Goal: Task Accomplishment & Management: Use online tool/utility

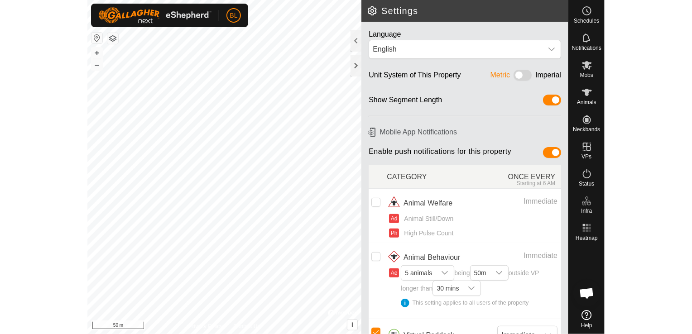
scroll to position [227, 0]
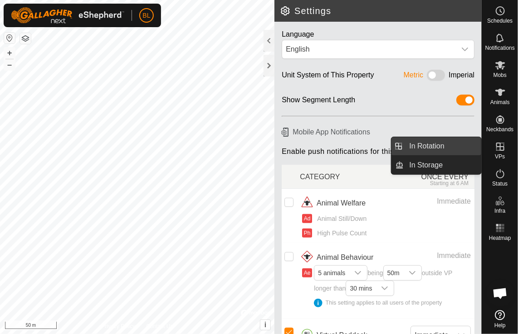
click at [410, 143] on link "In Rotation" at bounding box center [442, 146] width 77 height 18
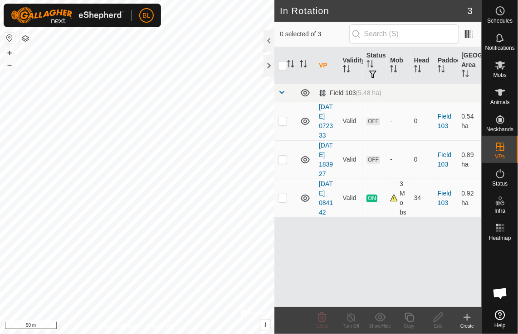
click at [469, 316] on icon at bounding box center [466, 317] width 11 height 11
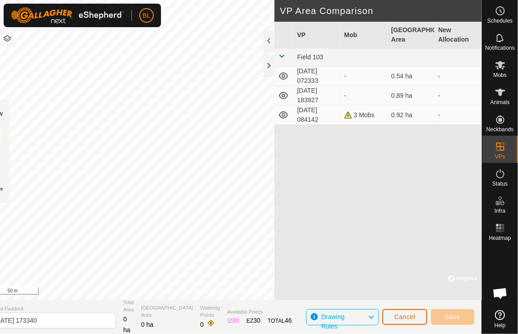
click at [418, 316] on button "Cancel" at bounding box center [404, 318] width 45 height 16
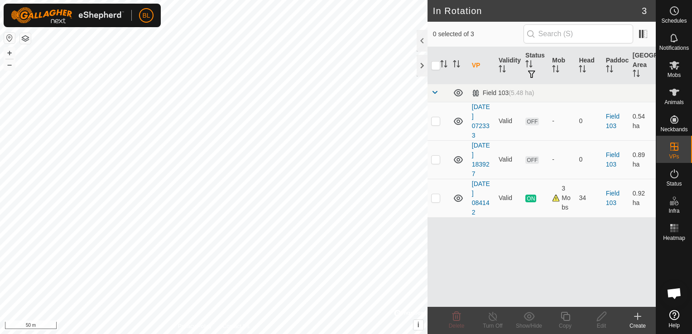
click at [517, 317] on icon at bounding box center [638, 317] width 6 height 0
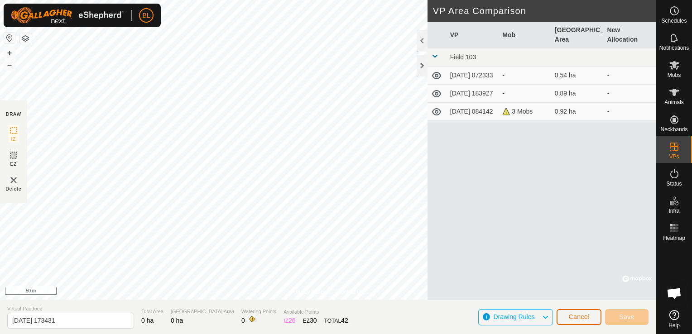
click at [517, 317] on span "Cancel" at bounding box center [579, 317] width 21 height 7
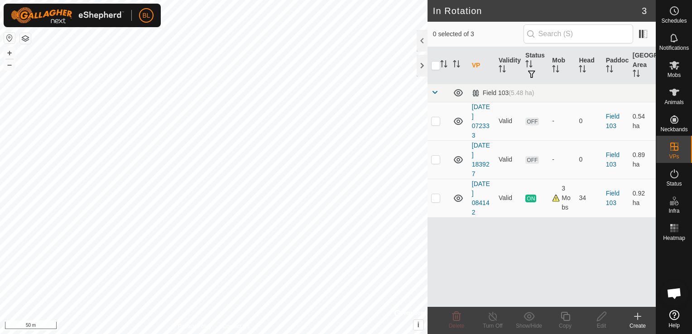
click at [517, 315] on icon at bounding box center [638, 316] width 11 height 11
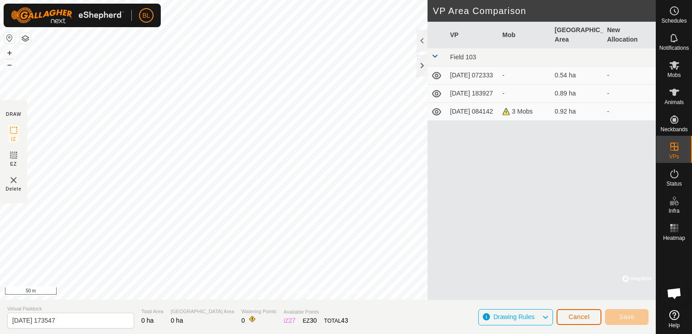
click at [517, 318] on button "Cancel" at bounding box center [579, 318] width 45 height 16
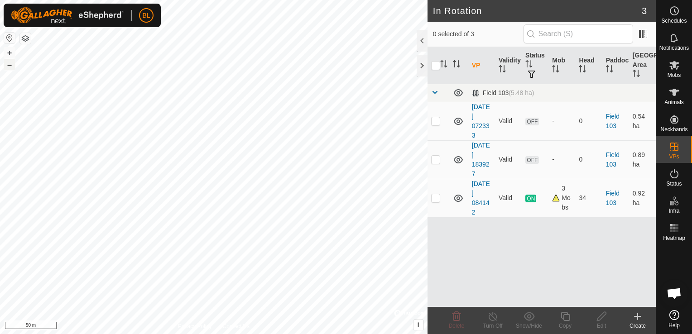
click at [5, 65] on button "–" at bounding box center [9, 64] width 11 height 11
click at [517, 318] on icon at bounding box center [638, 316] width 11 height 11
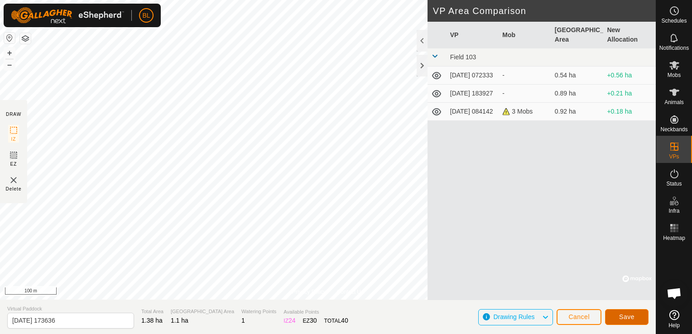
click at [517, 315] on button "Save" at bounding box center [627, 318] width 44 height 16
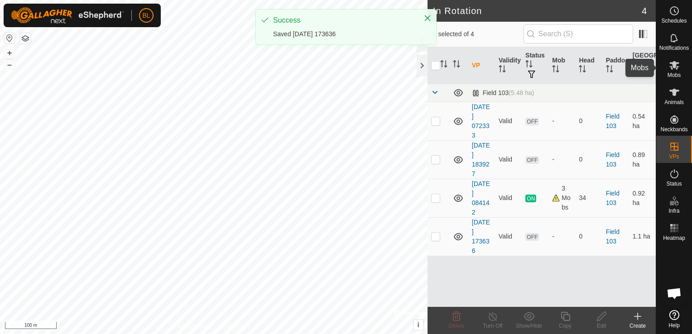
click at [517, 66] on icon at bounding box center [675, 65] width 10 height 9
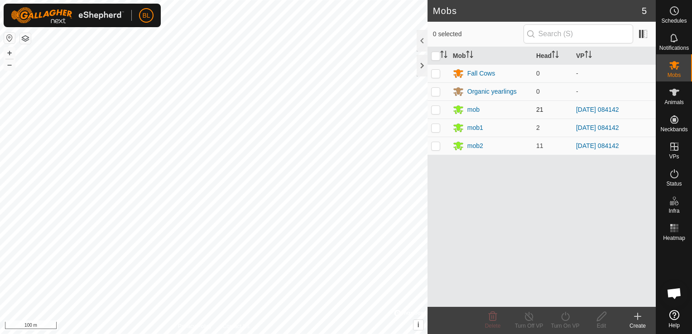
click at [438, 110] on p-checkbox at bounding box center [435, 109] width 9 height 7
checkbox input "true"
click at [439, 126] on p-checkbox at bounding box center [435, 127] width 9 height 7
checkbox input "true"
click at [440, 143] on td at bounding box center [439, 146] width 22 height 18
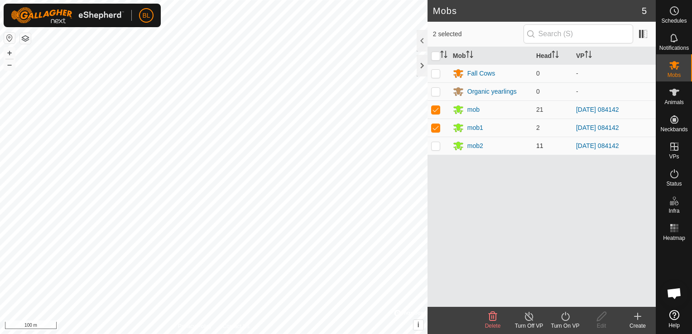
checkbox input "true"
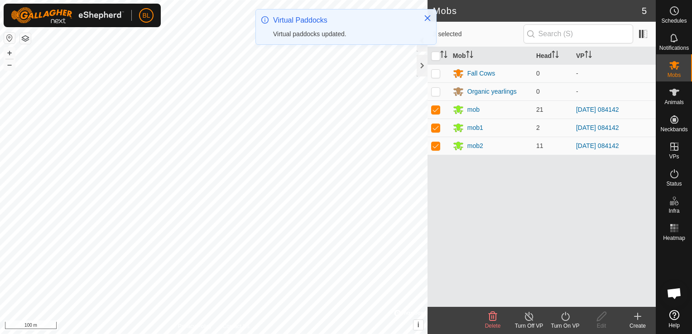
click at [517, 319] on icon at bounding box center [565, 316] width 11 height 11
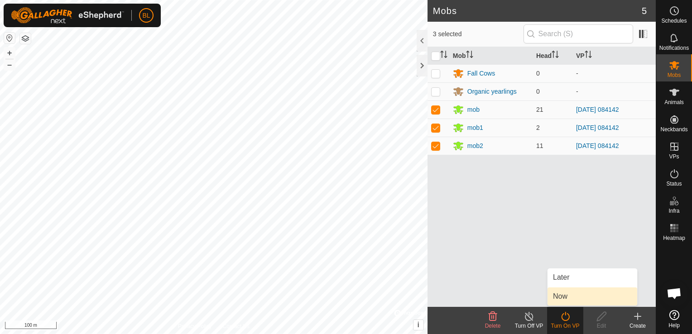
click at [517, 295] on link "Now" at bounding box center [593, 297] width 90 height 18
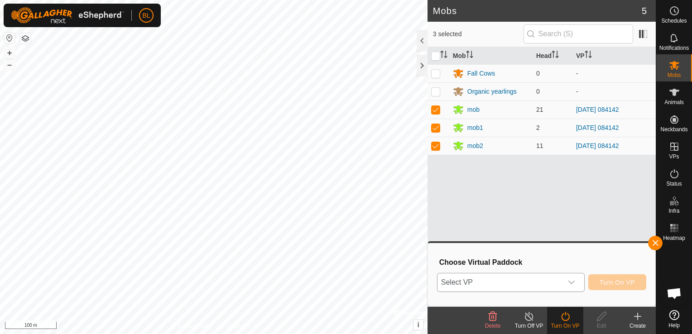
click at [517, 283] on icon "dropdown trigger" at bounding box center [572, 283] width 6 height 4
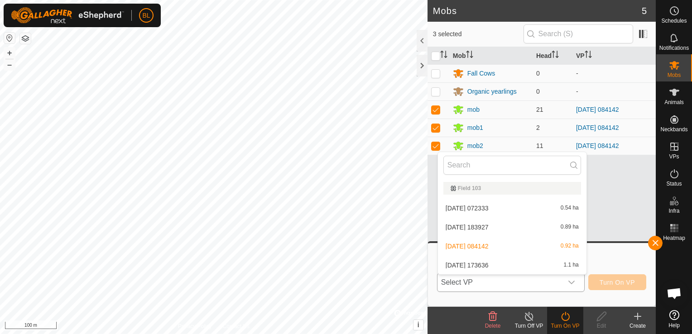
click at [491, 266] on li "[DATE] 173636 1.1 ha" at bounding box center [512, 265] width 149 height 18
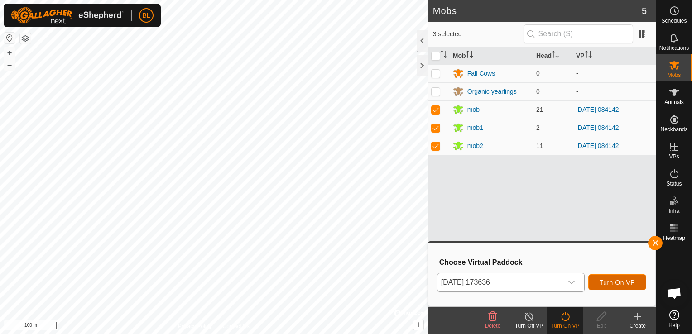
click at [517, 283] on span "Turn On VP" at bounding box center [617, 282] width 35 height 7
